Goal: Information Seeking & Learning: Check status

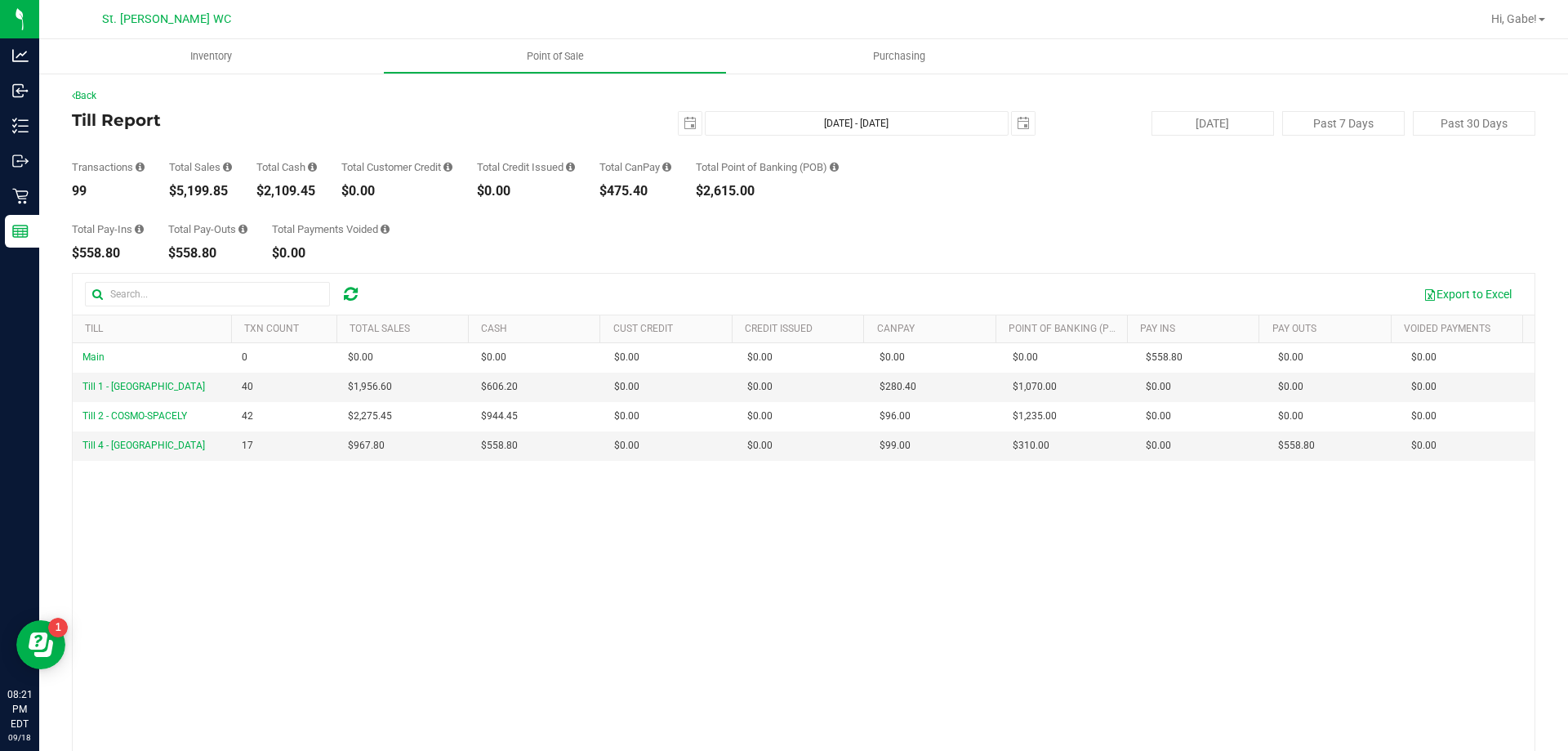
drag, startPoint x: 250, startPoint y: 190, endPoint x: 170, endPoint y: 189, distance: 80.0
click at [170, 189] on div "Transactions 99 Total Sales $5,199.85 Total Cash $2,109.45 Total Customer Credi…" at bounding box center [803, 166] width 1464 height 62
click at [253, 189] on div "Transactions 99 Total Sales $5,199.85 Total Cash $2,109.45 Total Customer Credi…" at bounding box center [803, 166] width 1464 height 62
click at [245, 193] on div "Transactions 99 Total Sales $5,199.85 Total Cash $2,109.45 Total Customer Credi…" at bounding box center [803, 166] width 1464 height 62
drag, startPoint x: 229, startPoint y: 192, endPoint x: 176, endPoint y: 189, distance: 53.1
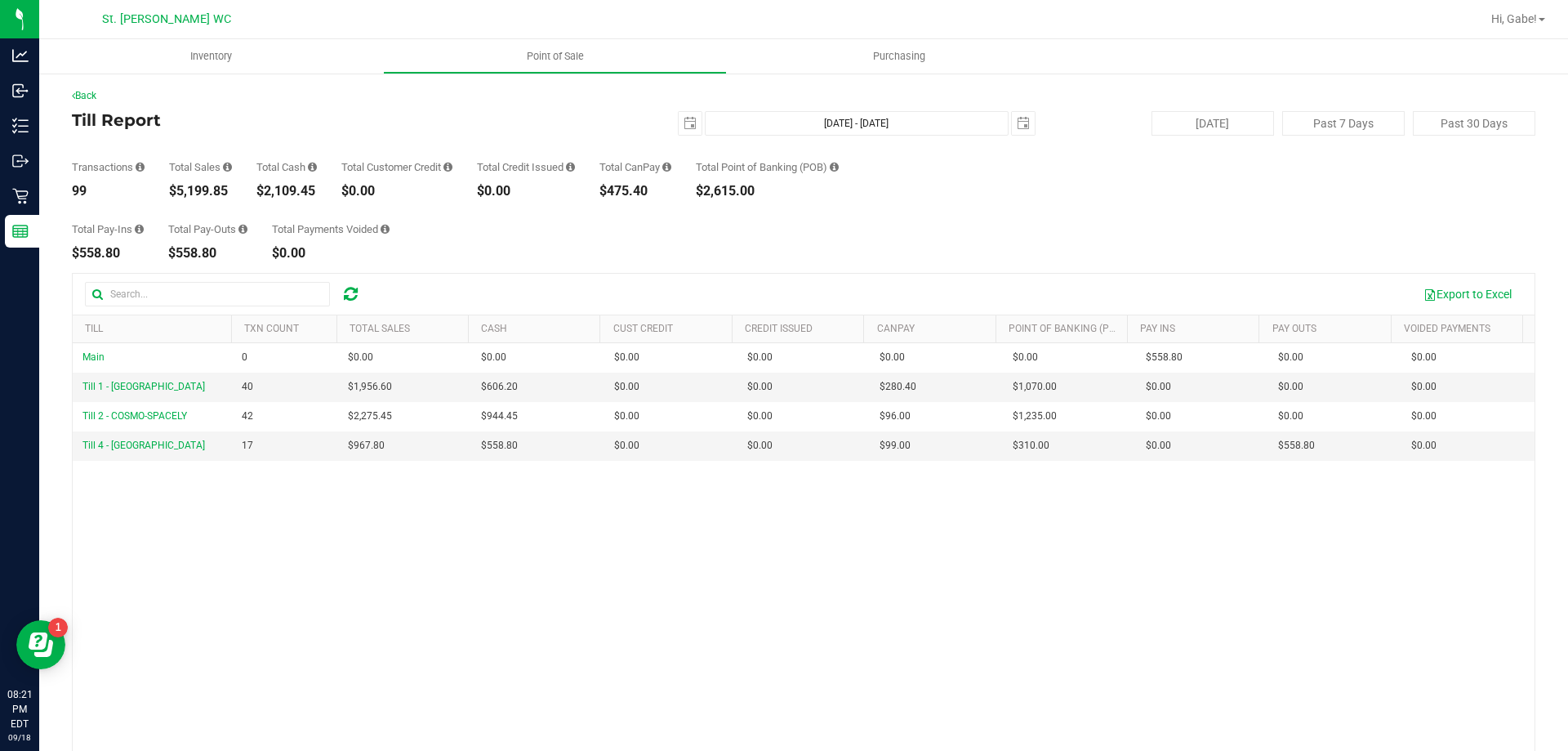
click at [176, 189] on div "$5,199.85" at bounding box center [200, 192] width 63 height 14
copy div "5,199.85"
click at [523, 52] on span "Point of Sale" at bounding box center [555, 56] width 102 height 15
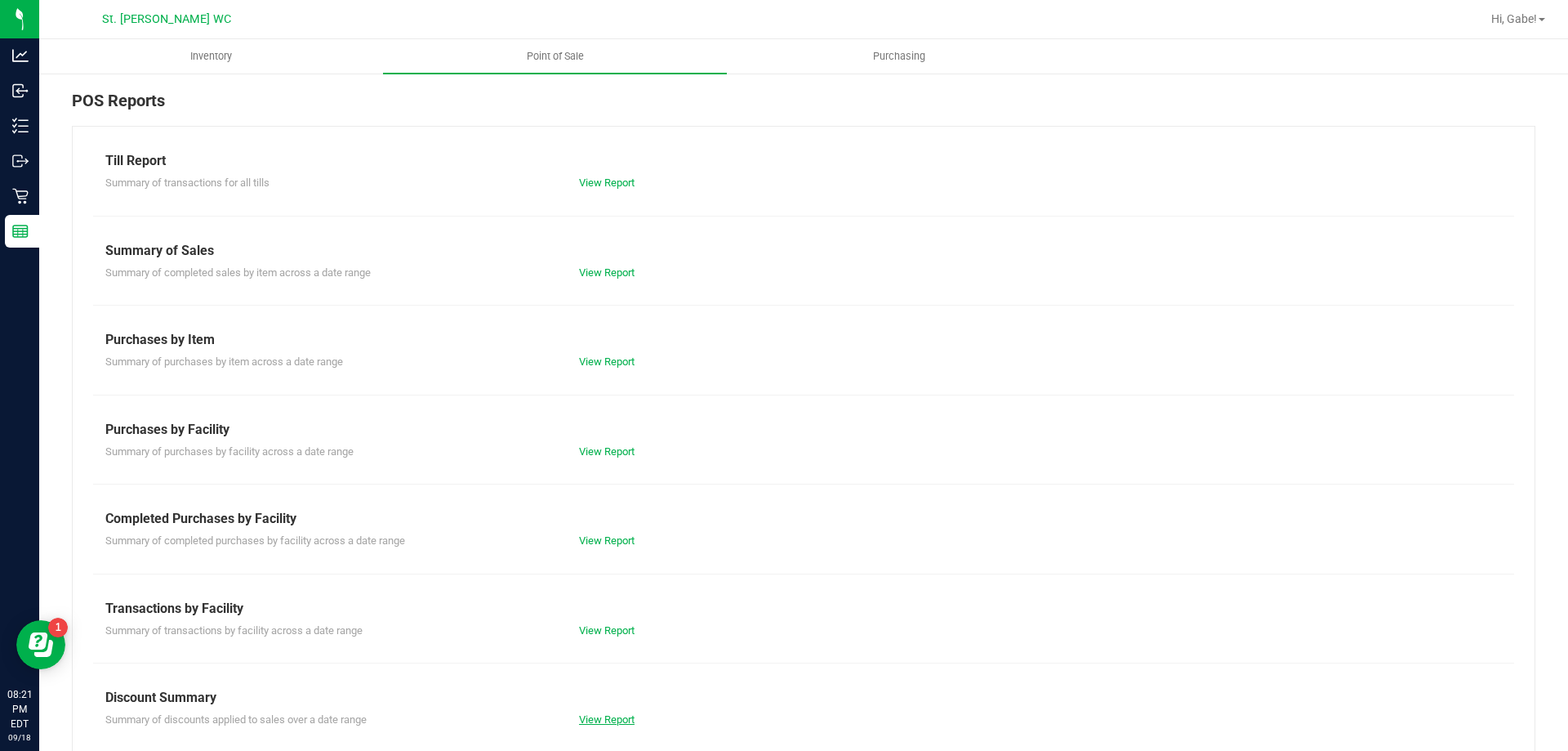
click at [606, 717] on link "View Report" at bounding box center [606, 719] width 55 height 13
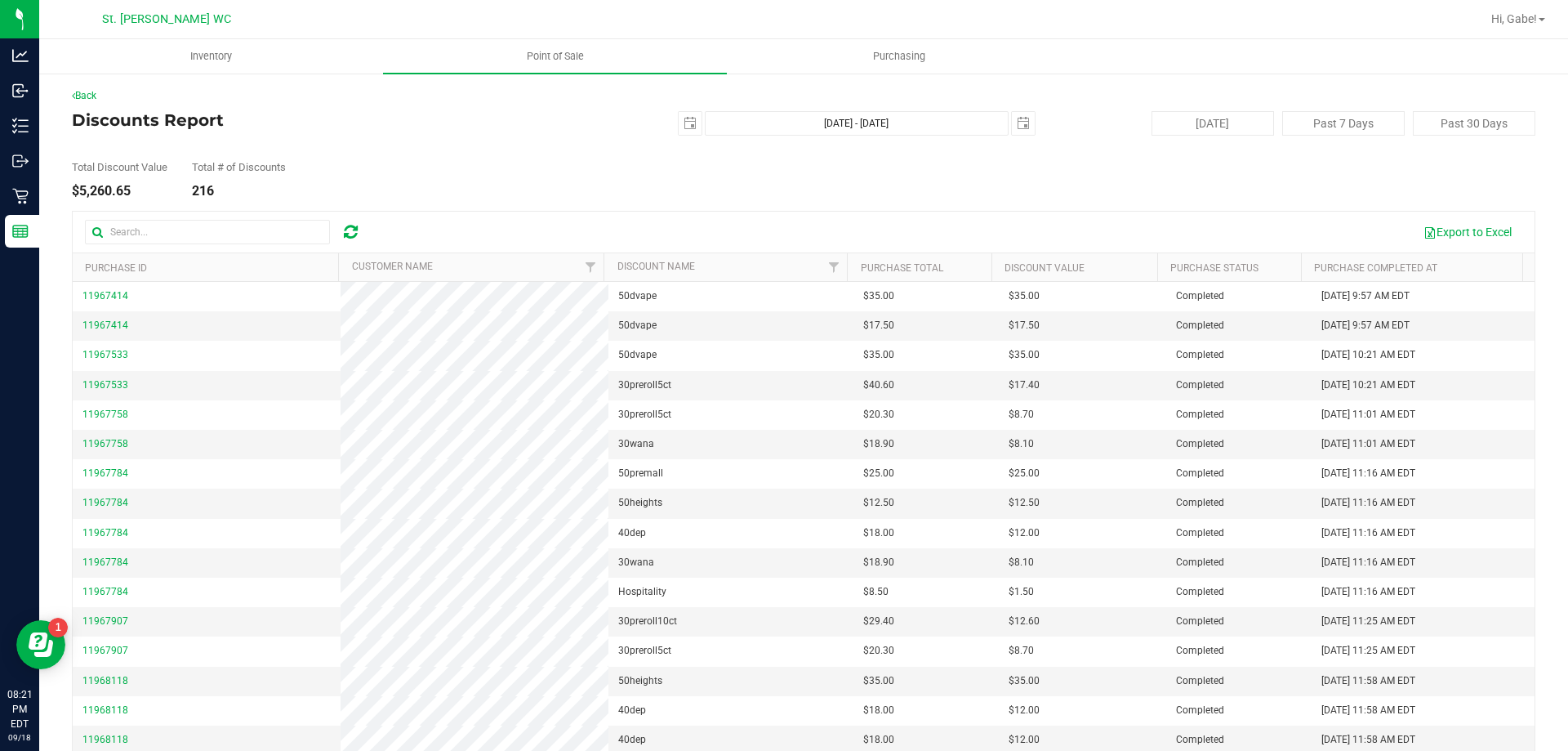
drag, startPoint x: 135, startPoint y: 189, endPoint x: 76, endPoint y: 191, distance: 59.0
click at [76, 191] on div "$5,260.65" at bounding box center [119, 192] width 96 height 14
copy div "5,260.65"
click at [552, 63] on span "Point of Sale" at bounding box center [555, 56] width 102 height 15
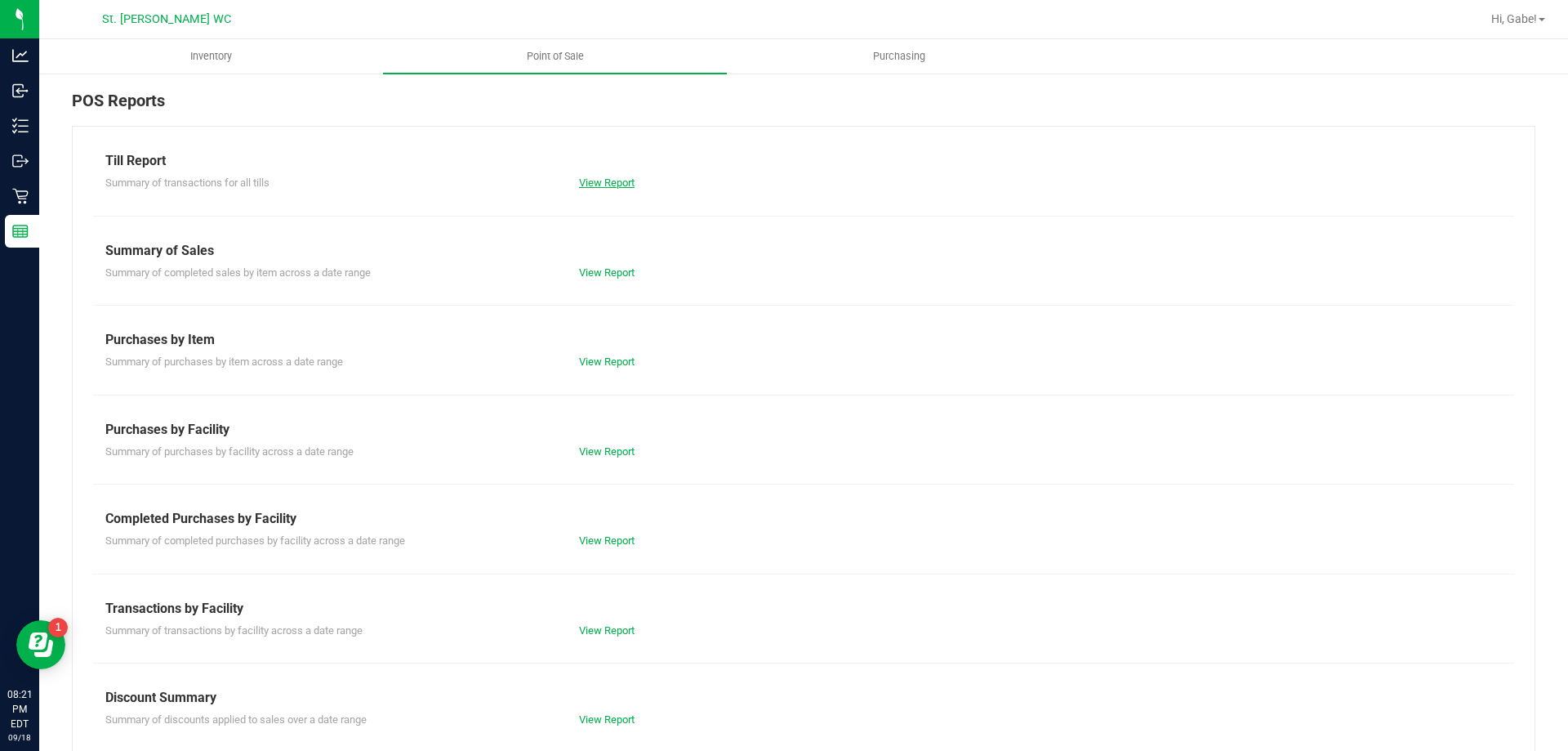
click at [588, 178] on link "View Report" at bounding box center [606, 182] width 55 height 13
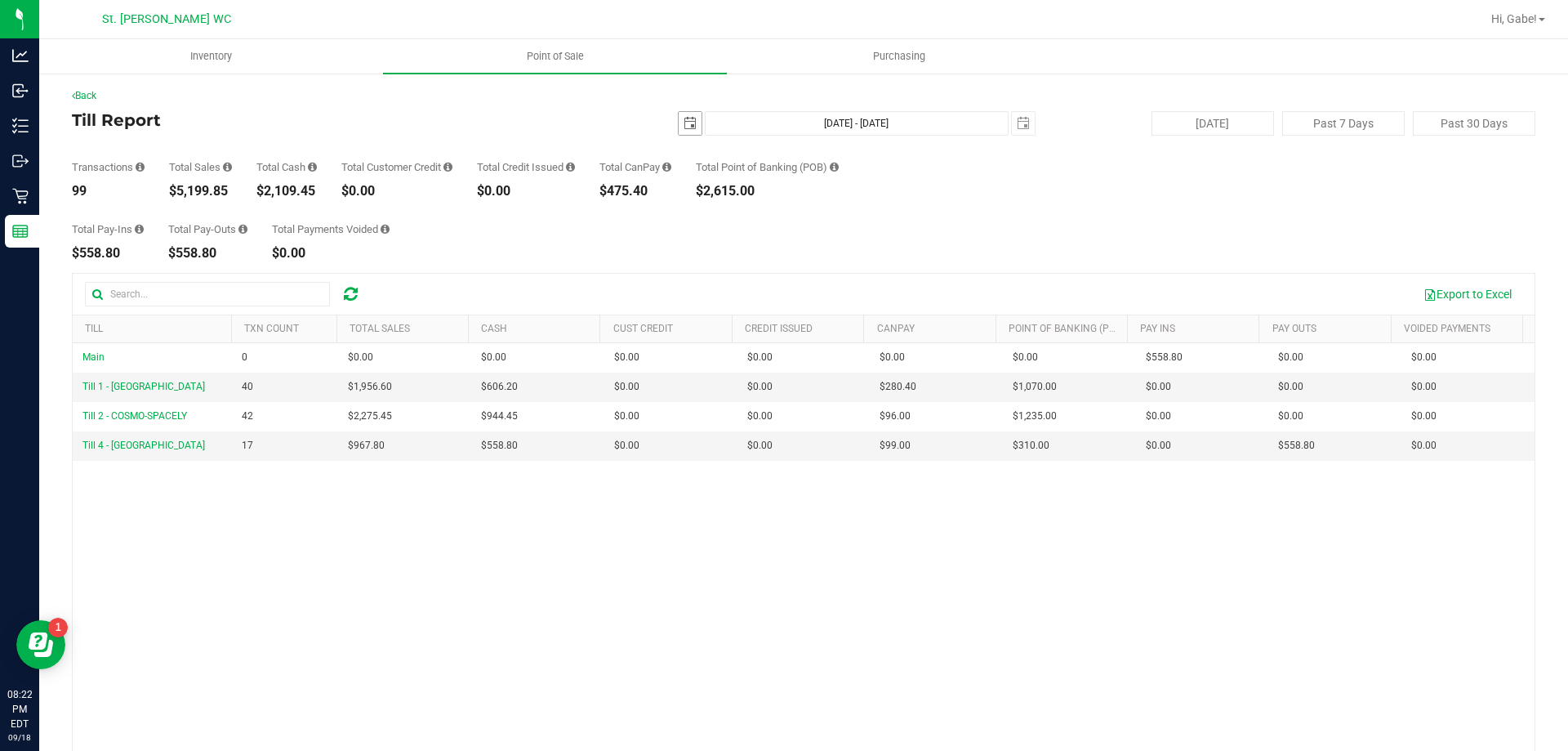
click at [684, 131] on span "select" at bounding box center [691, 124] width 23 height 23
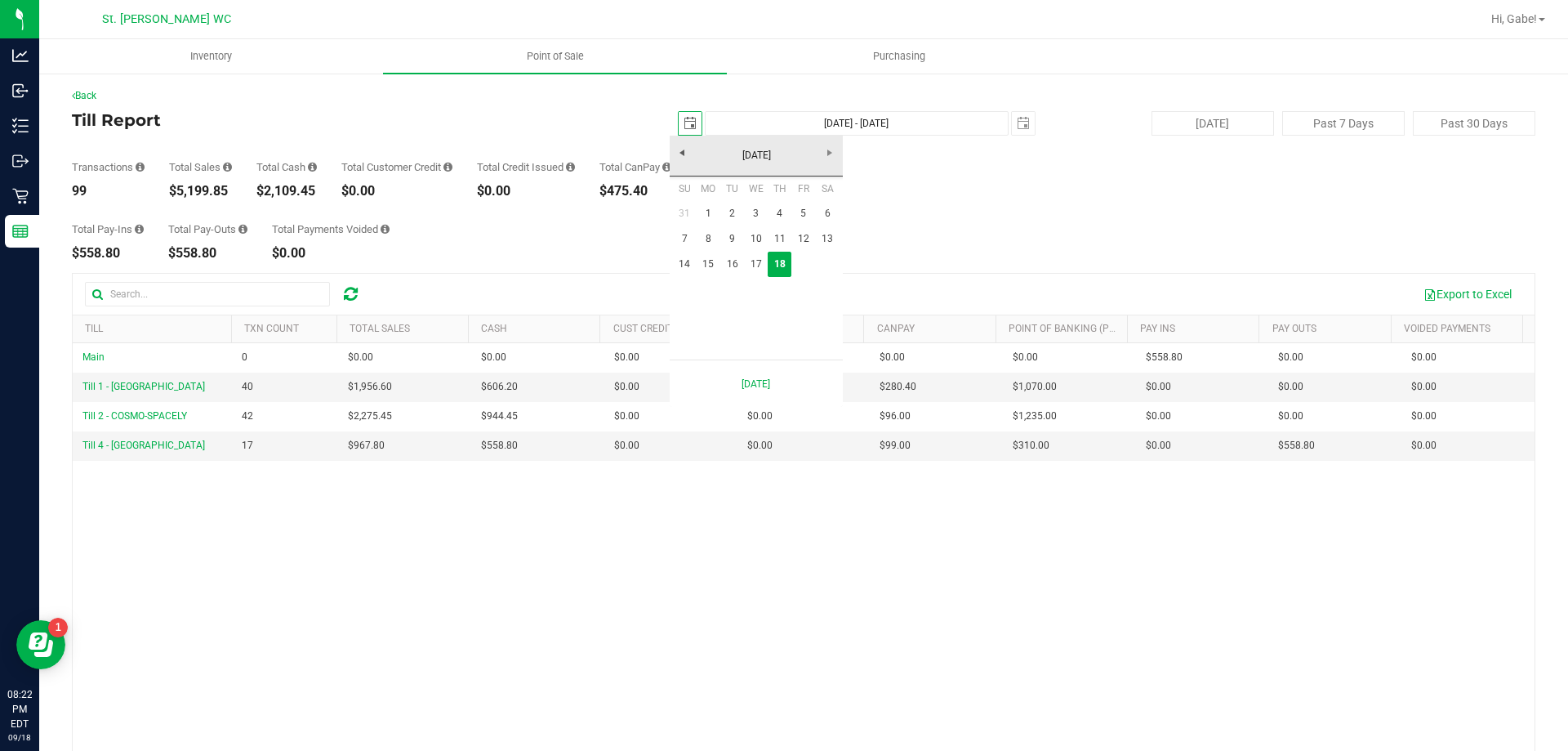
scroll to position [0, 41]
click at [707, 259] on link "15" at bounding box center [708, 264] width 23 height 25
type input "2025-09-15"
type input "Sep 15, 2025 - Sep 18, 2025"
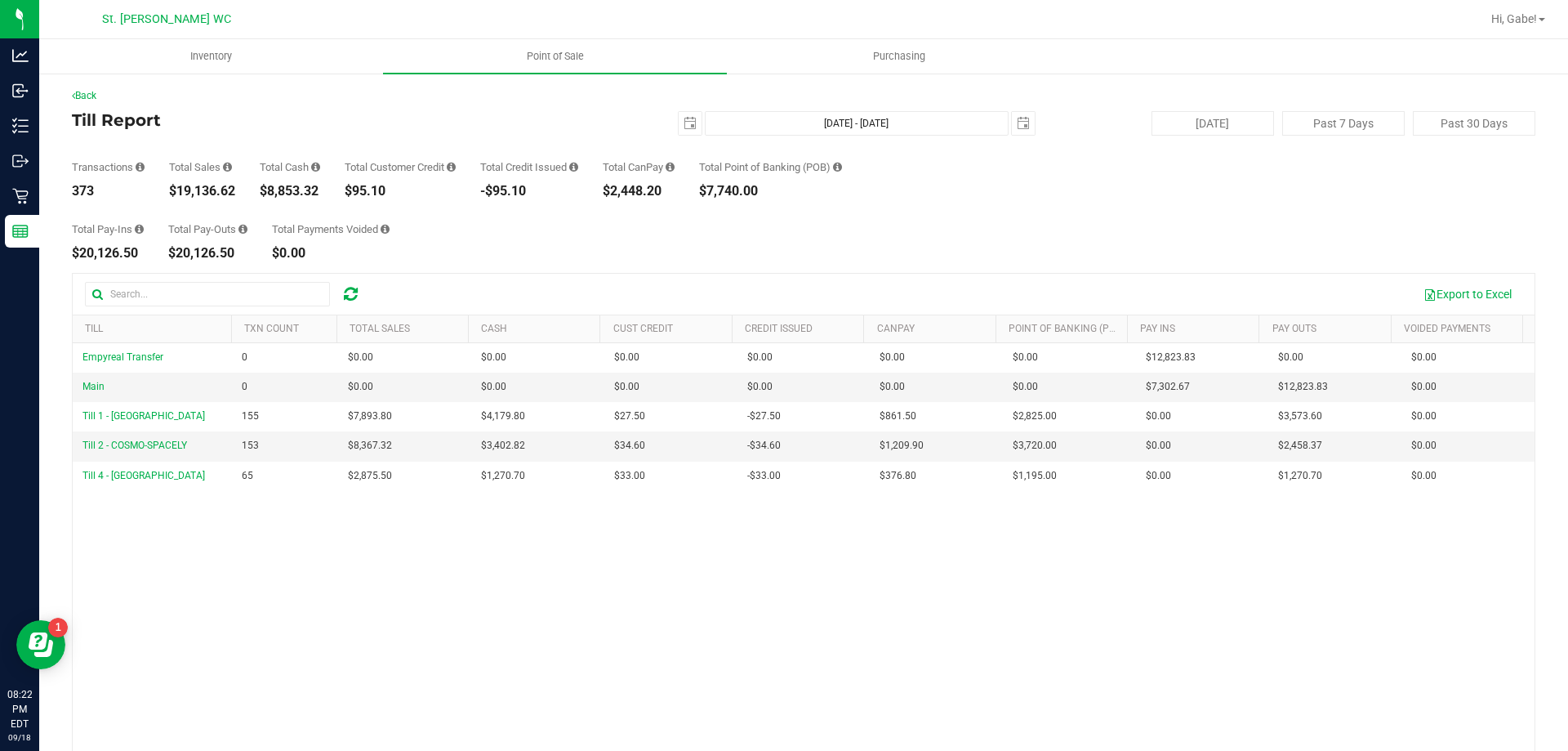
drag, startPoint x: 235, startPoint y: 192, endPoint x: 179, endPoint y: 193, distance: 56.0
click at [179, 193] on div "Transactions 373 Total Sales $19,136.62 Total Cash $8,853.32 Total Customer Cre…" at bounding box center [803, 166] width 1464 height 62
copy div "19,136.62"
click at [667, 126] on div "2025-09-15 Sep 15, 2025 - Sep 18, 2025 2025-09-18" at bounding box center [797, 123] width 500 height 24
drag, startPoint x: 674, startPoint y: 124, endPoint x: 684, endPoint y: 123, distance: 10.0
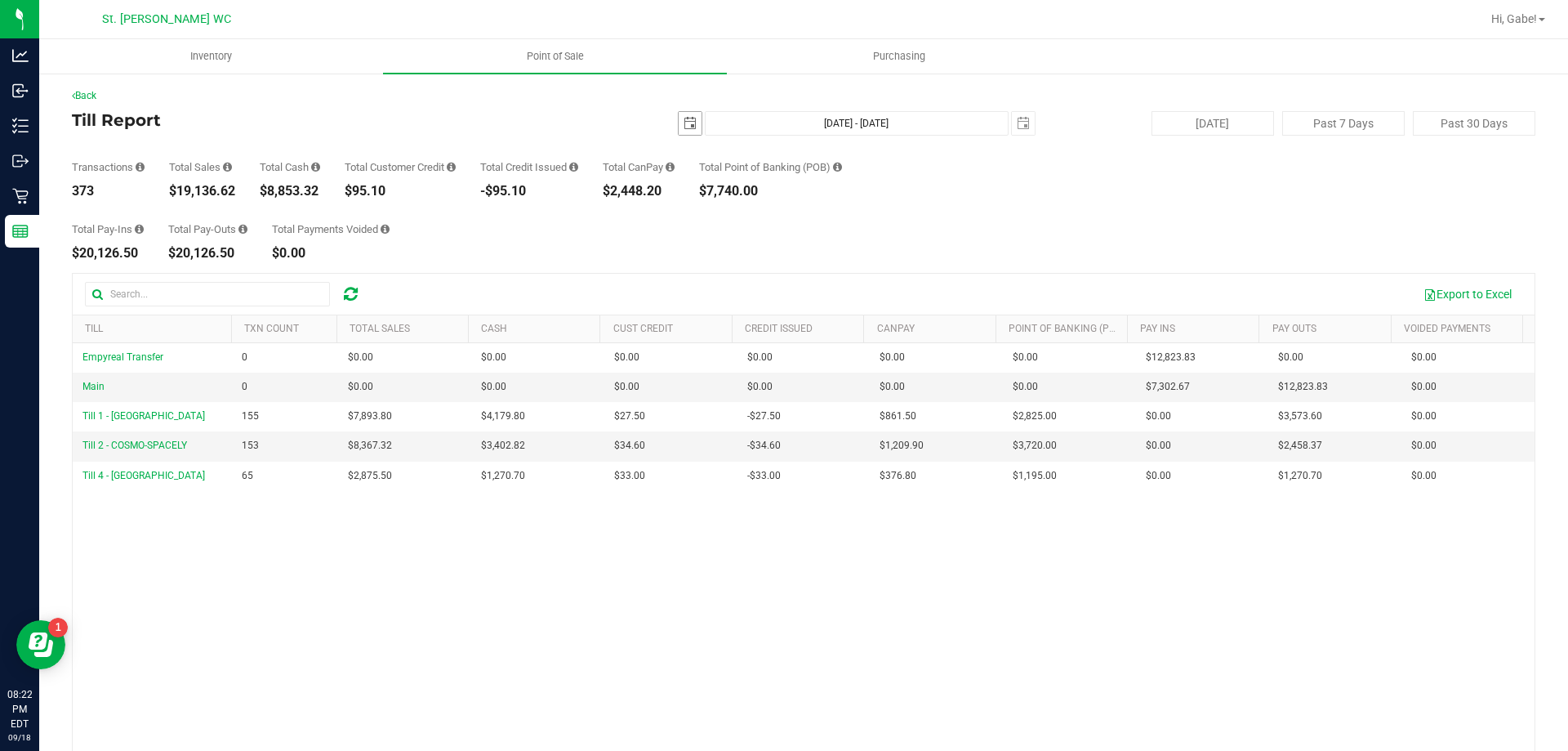
click at [684, 124] on span "select" at bounding box center [691, 124] width 14 height 14
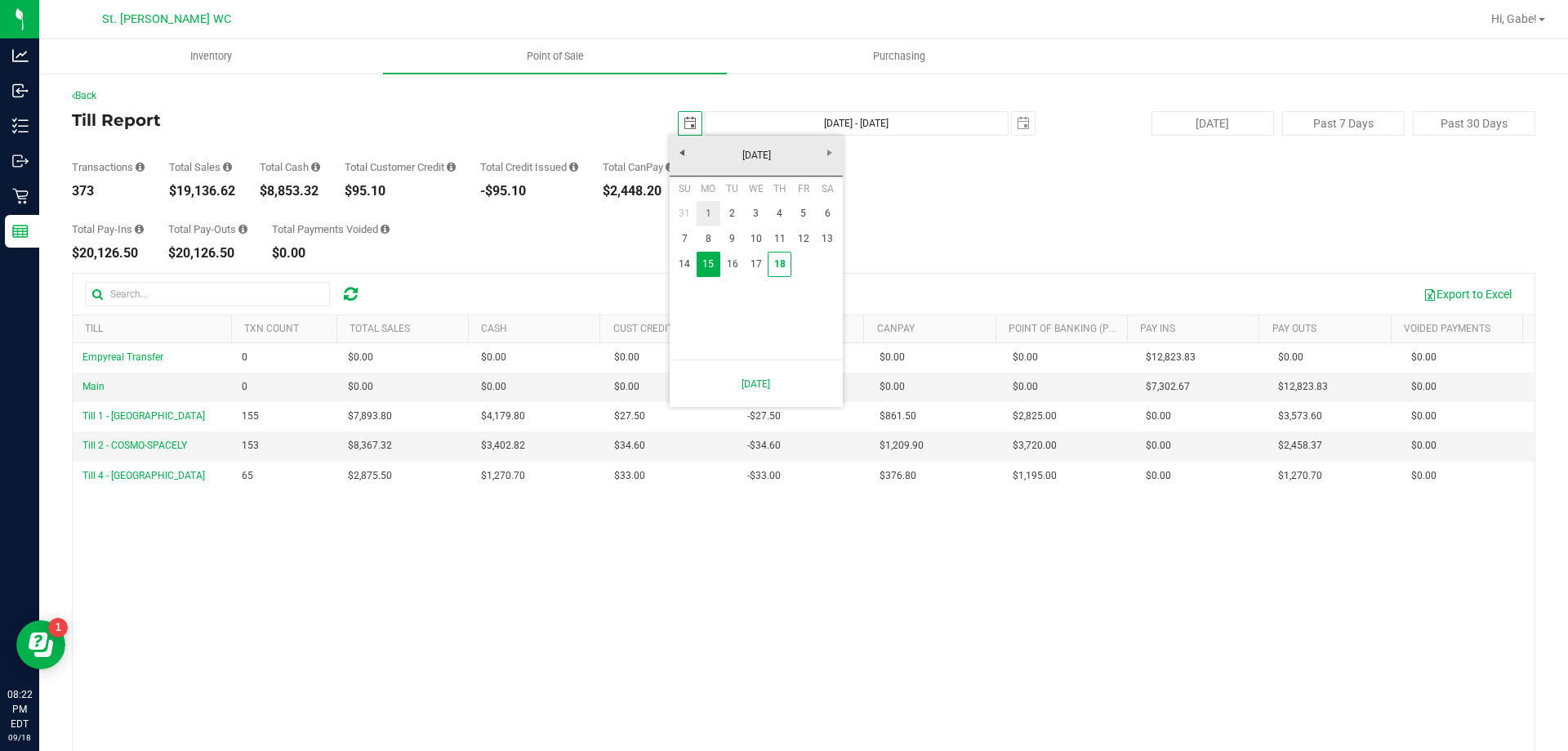
click at [713, 211] on link "1" at bounding box center [708, 214] width 23 height 25
type input "2025-09-01"
type input "Sep 1, 2025 - Sep 18, 2025"
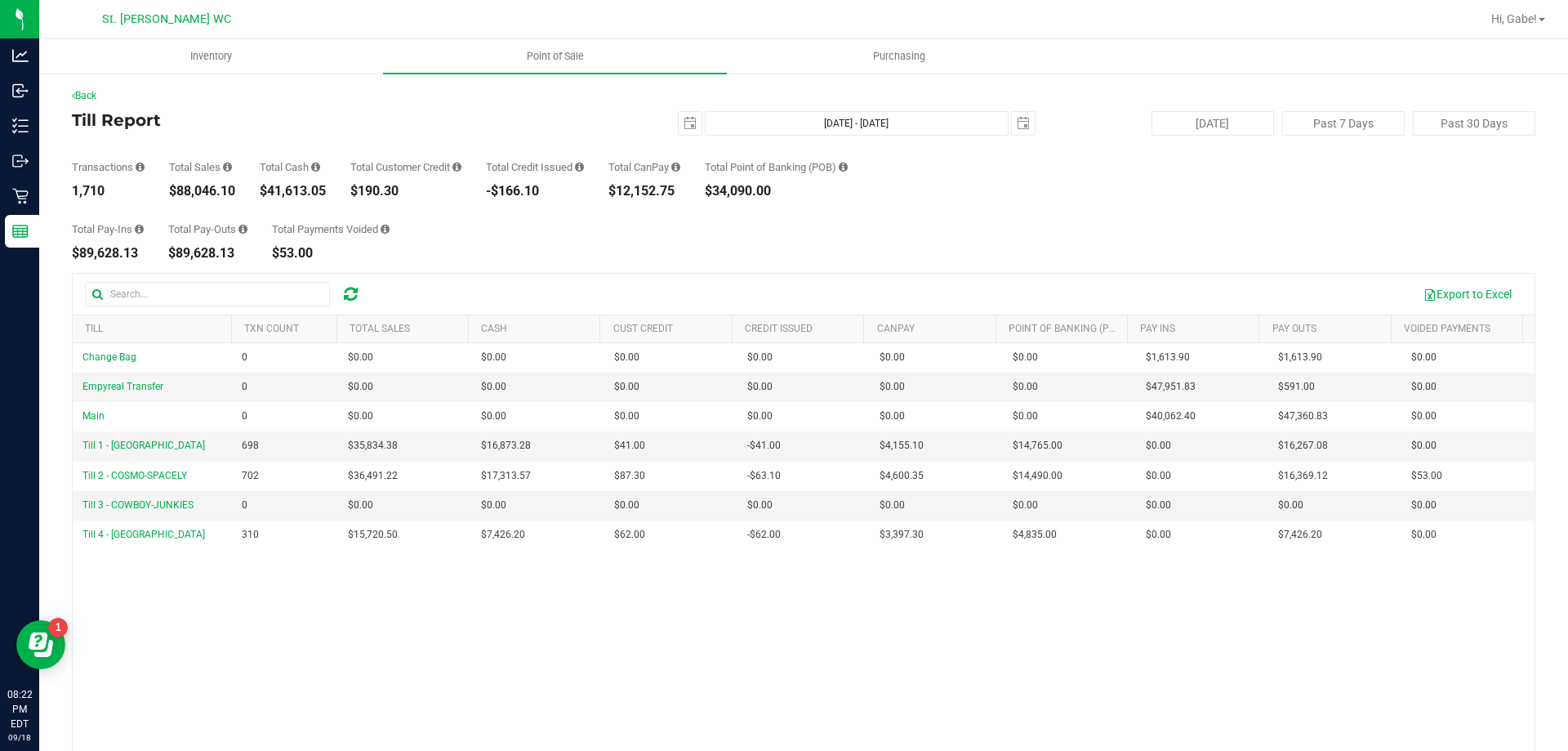
drag, startPoint x: 239, startPoint y: 192, endPoint x: 176, endPoint y: 192, distance: 63.0
click at [176, 192] on div "Transactions 1,710 Total Sales $88,046.10 Total Cash $41,613.05 Total Customer …" at bounding box center [803, 166] width 1464 height 62
copy div "88,046.10"
